Goal: Transaction & Acquisition: Obtain resource

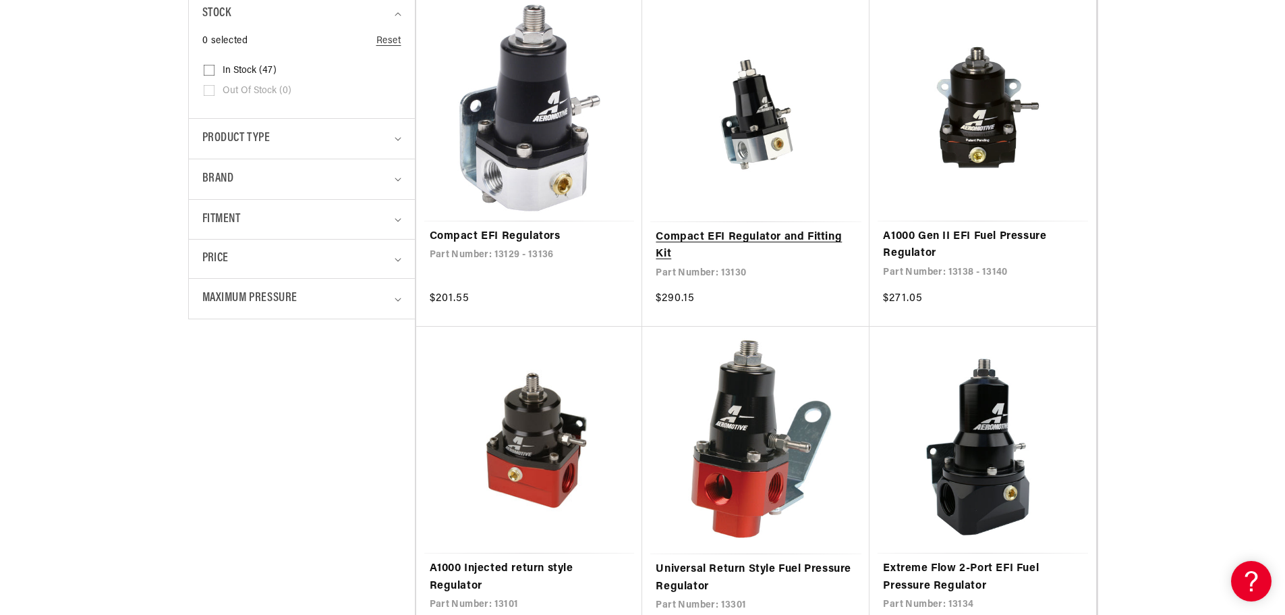
scroll to position [405, 0]
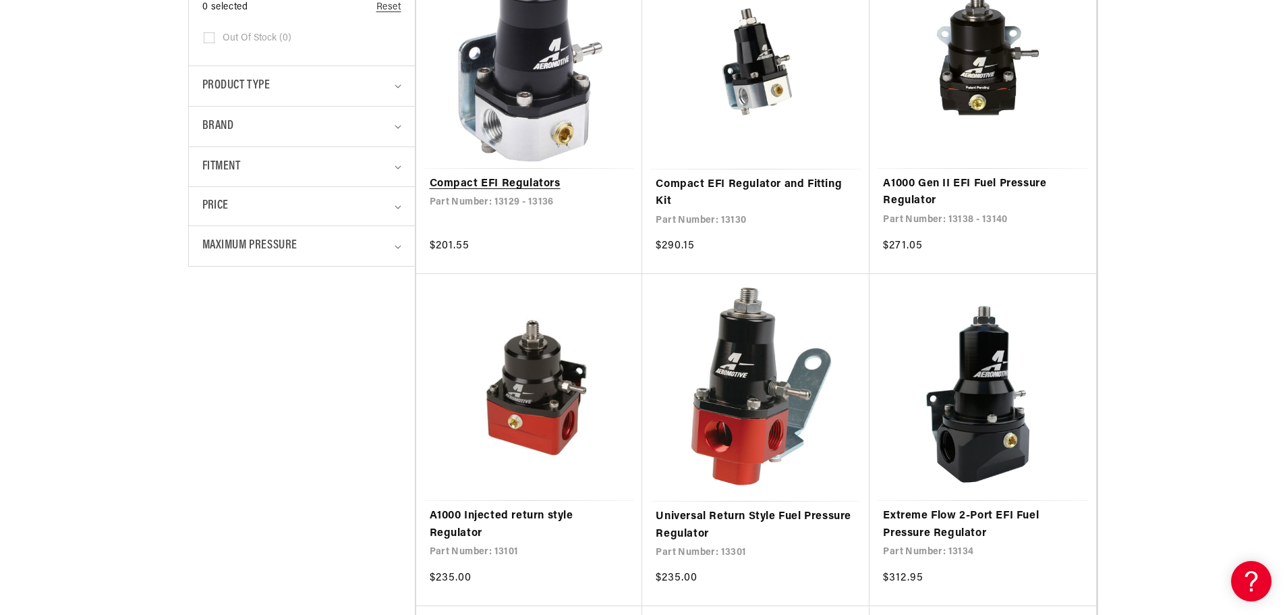
click at [516, 182] on link "Compact EFI Regulators" at bounding box center [530, 184] width 200 height 18
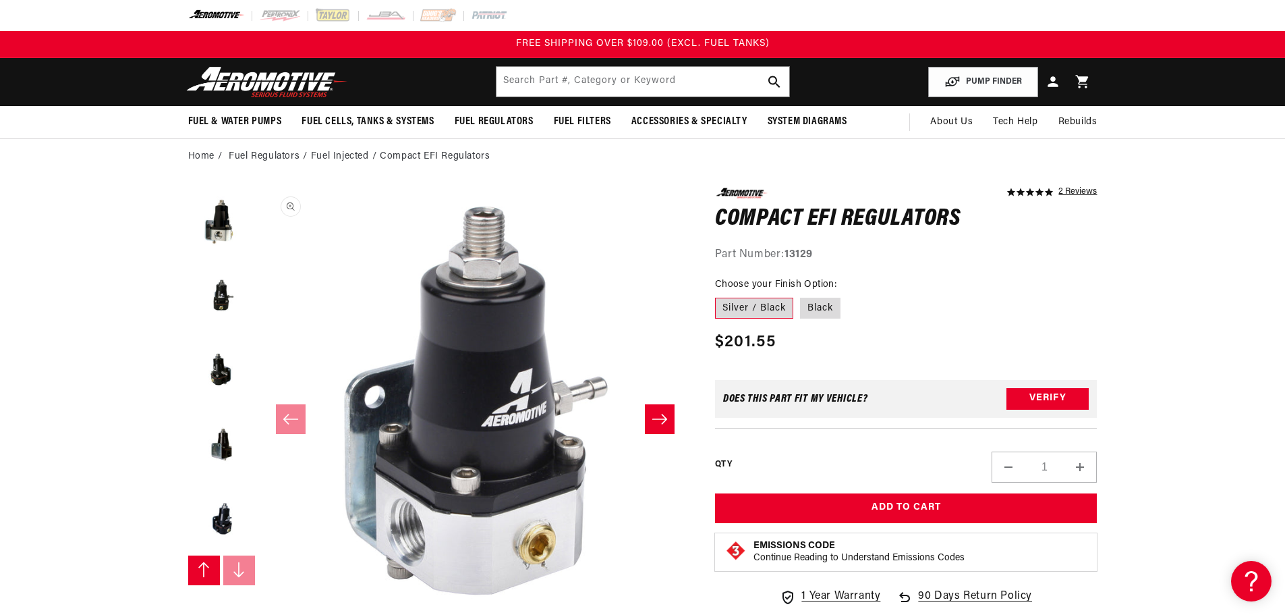
scroll to position [1, 0]
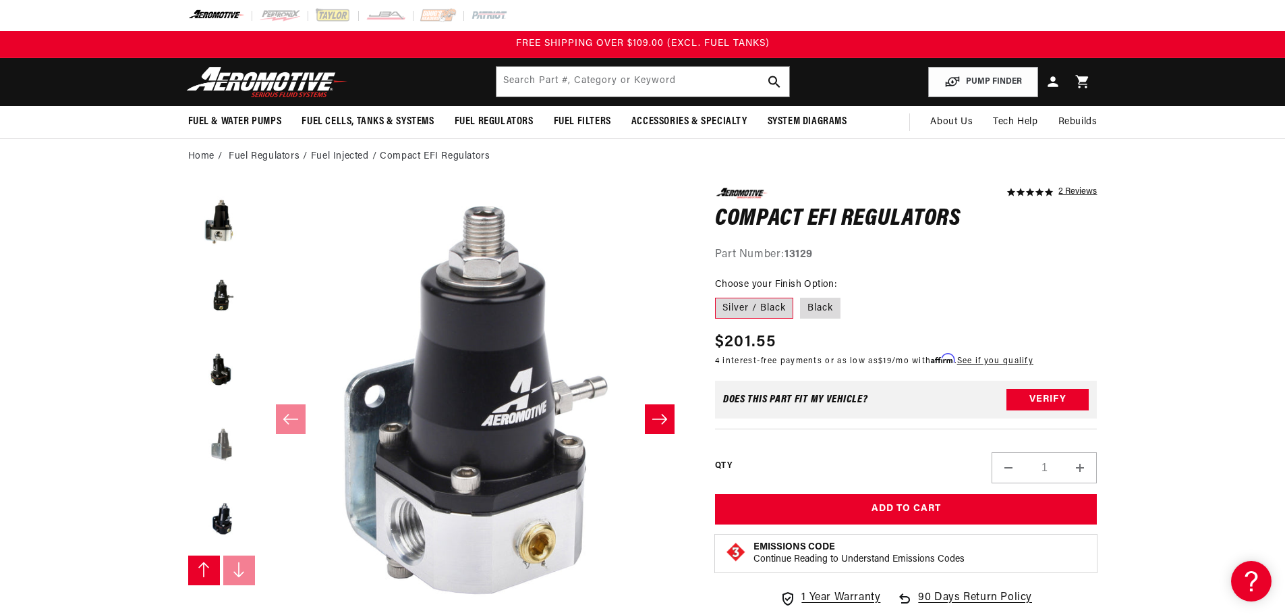
click at [206, 447] on button "Load image 7 in gallery view" at bounding box center [221, 443] width 67 height 67
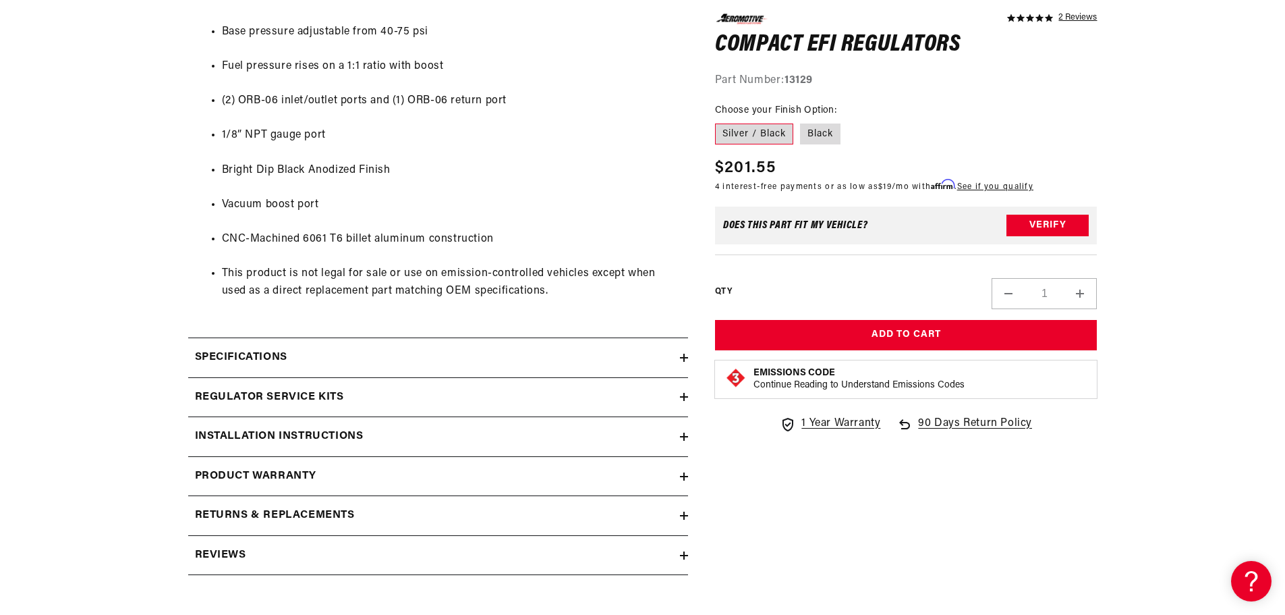
scroll to position [1012, 0]
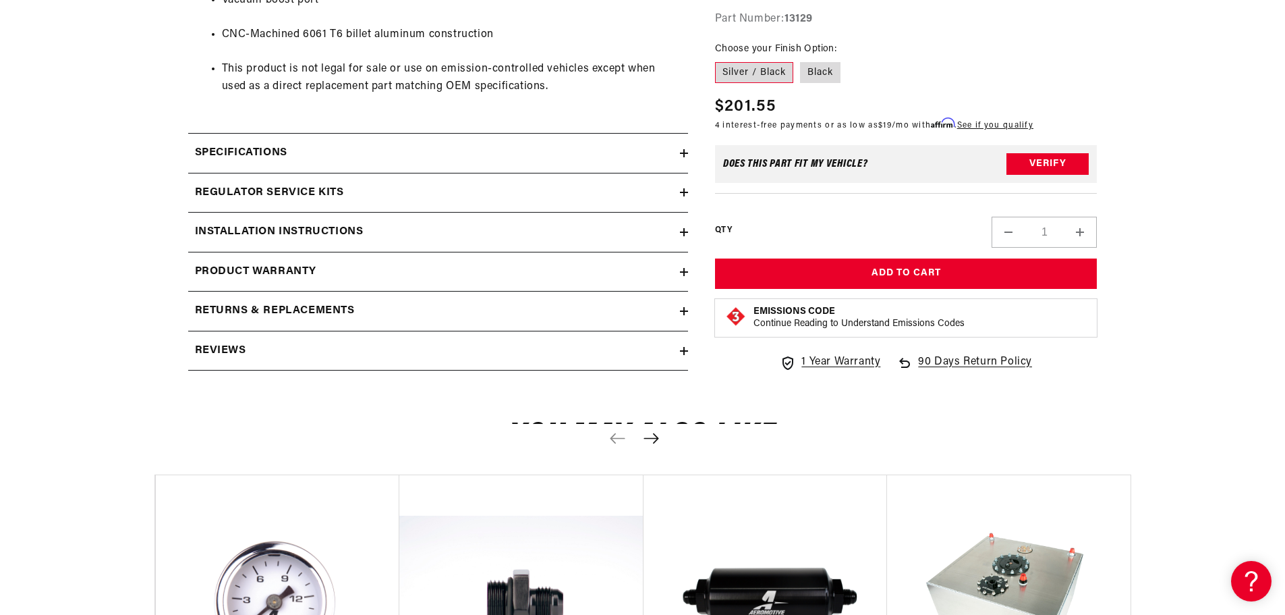
click at [347, 225] on h2 "Installation Instructions" at bounding box center [279, 232] width 169 height 18
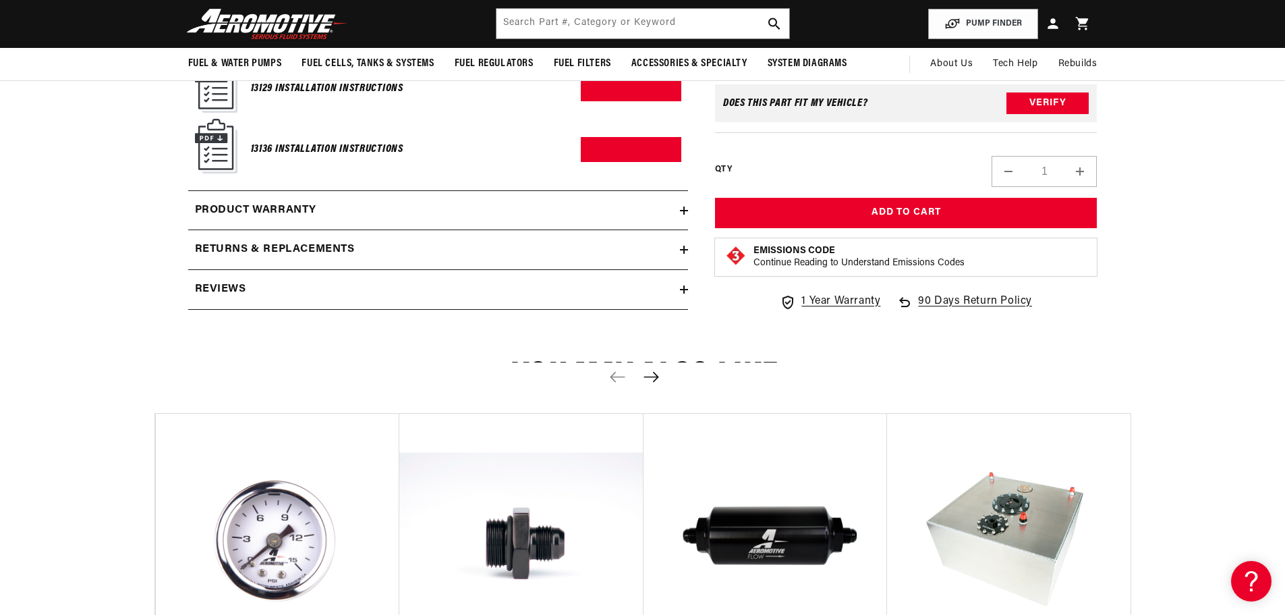
scroll to position [1079, 0]
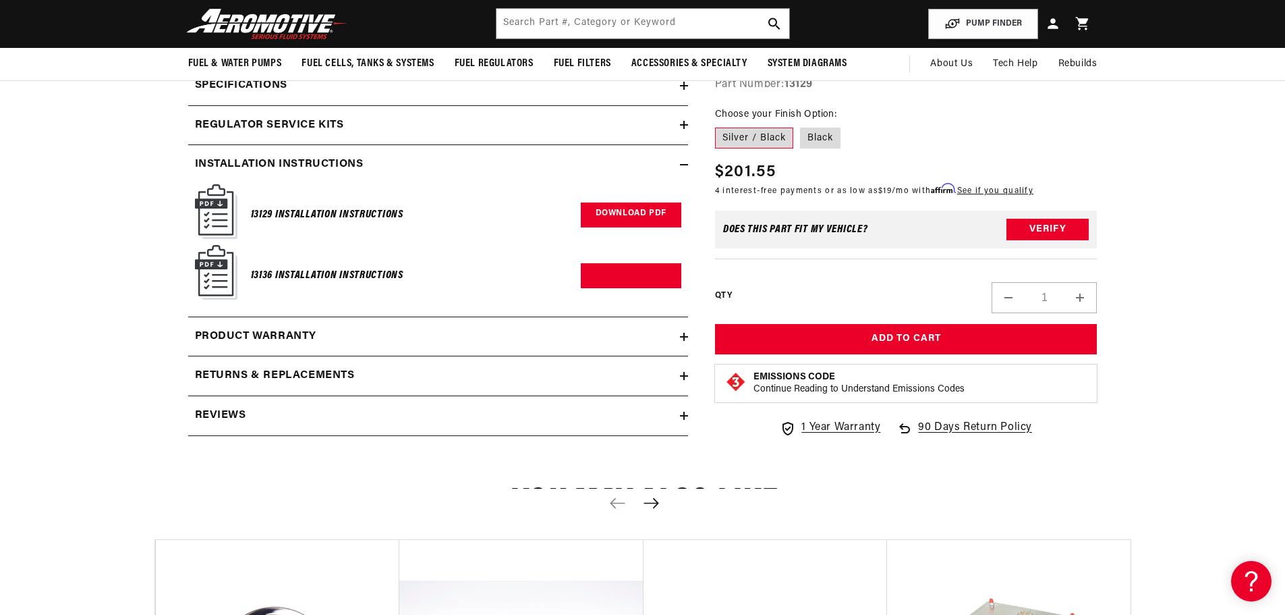
click at [619, 226] on link "Download PDF" at bounding box center [631, 214] width 101 height 25
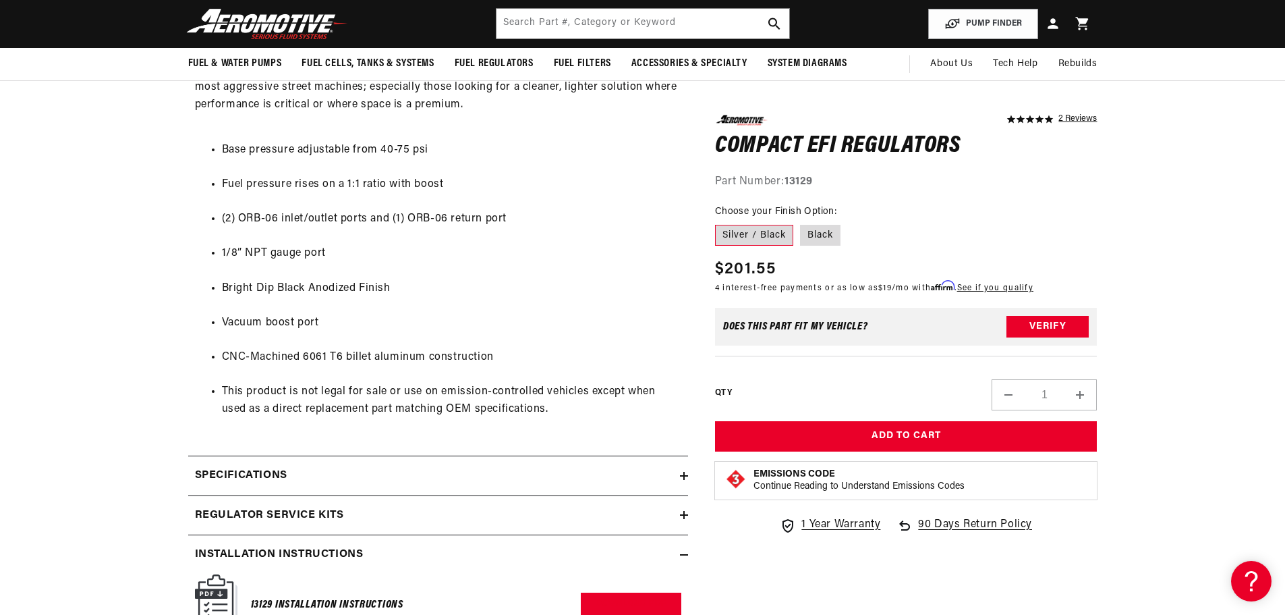
scroll to position [540, 0]
